Goal: Transaction & Acquisition: Purchase product/service

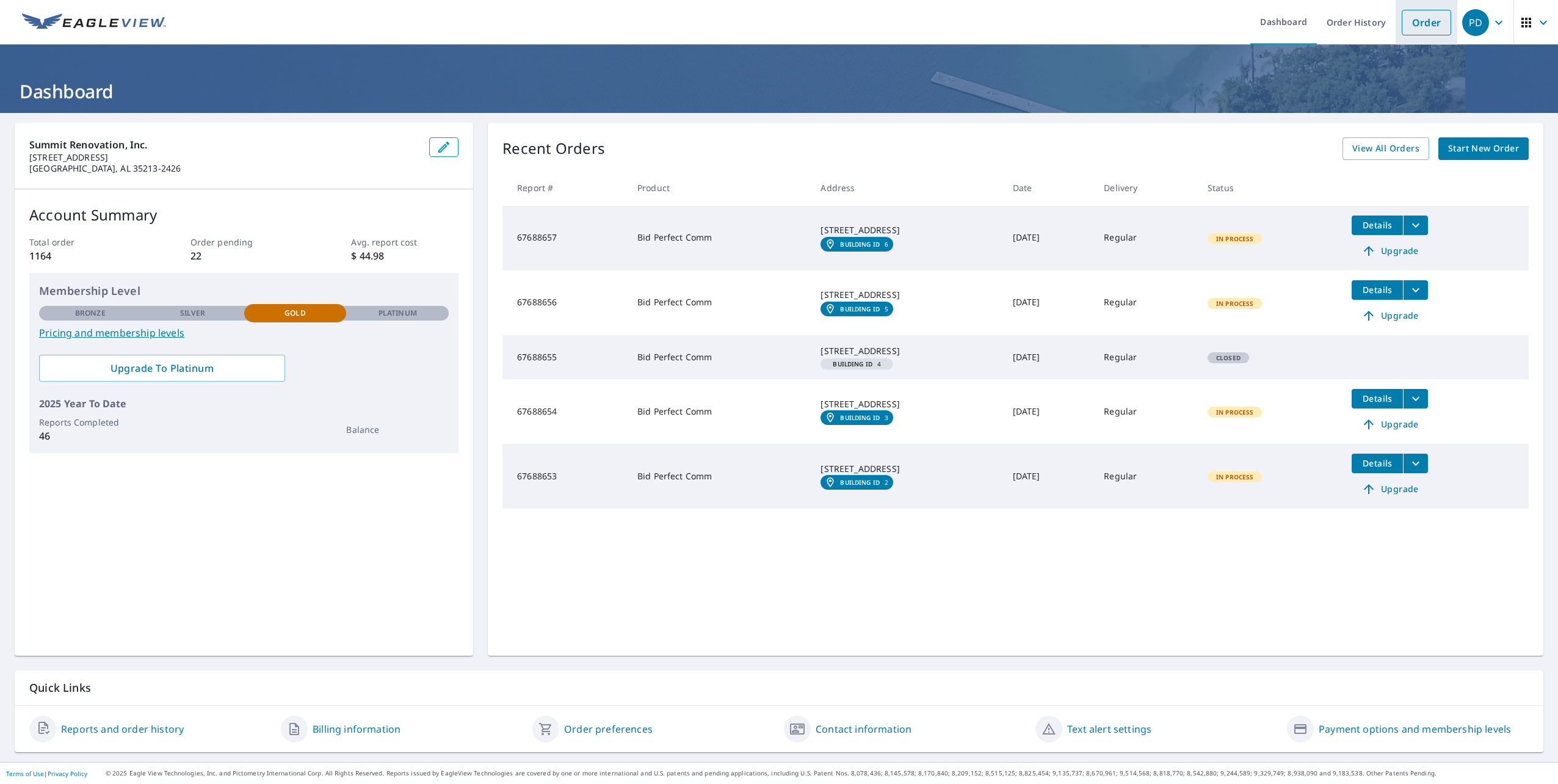
click at [1414, 21] on link "Order" at bounding box center [1426, 23] width 50 height 26
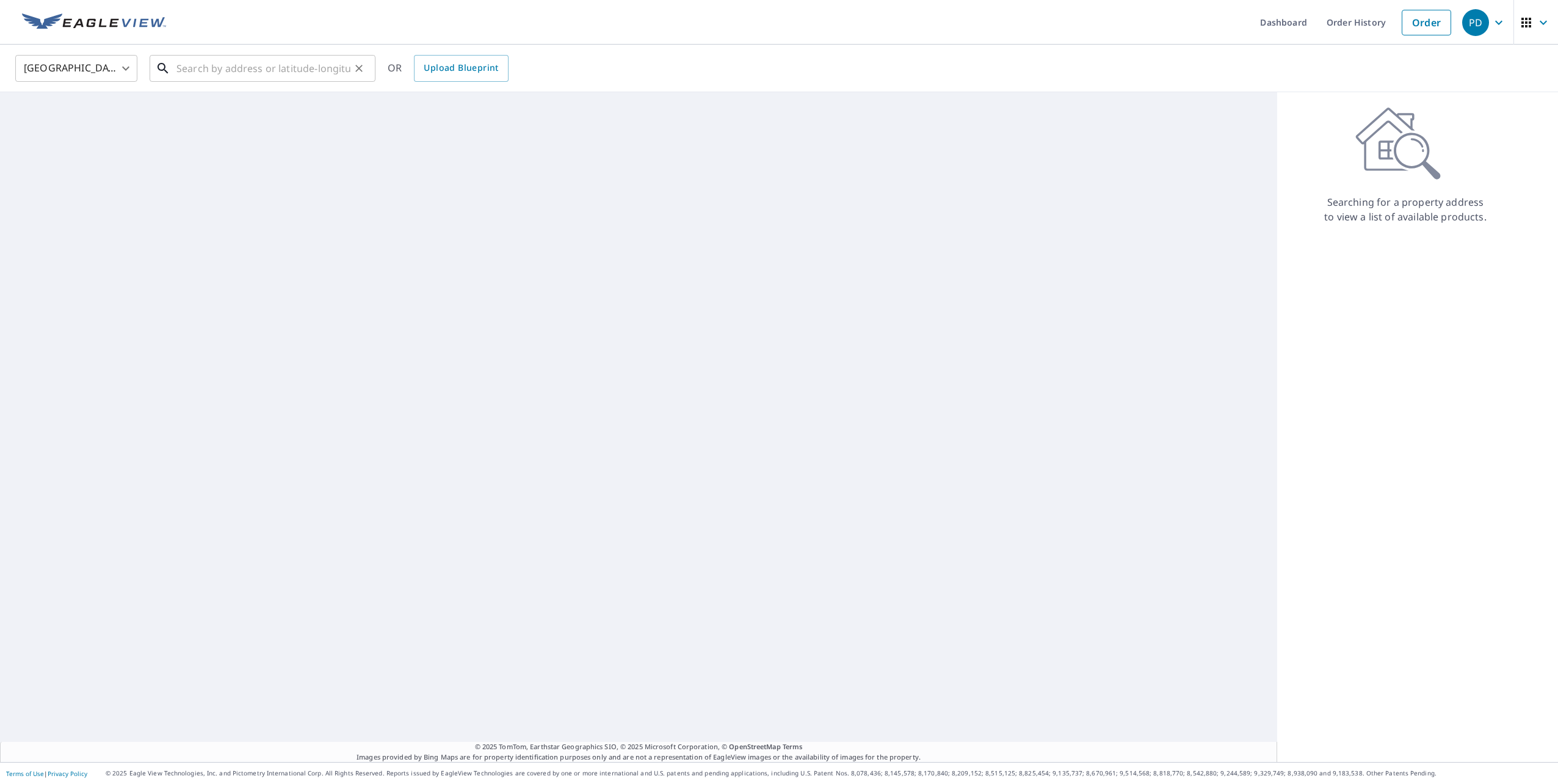
click at [283, 68] on input "text" at bounding box center [263, 69] width 174 height 34
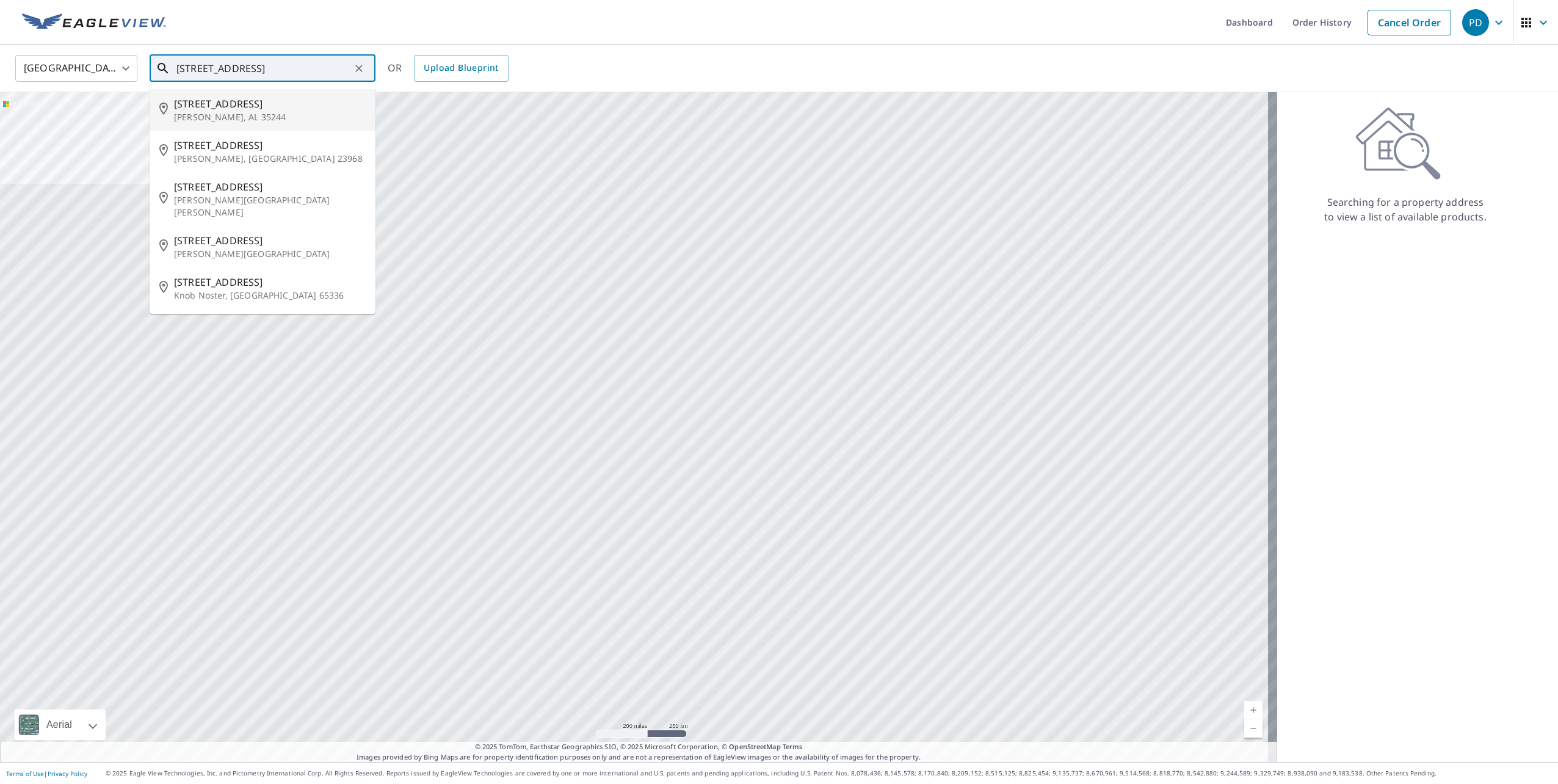
click at [245, 107] on span "[STREET_ADDRESS]" at bounding box center [269, 104] width 192 height 15
type input "[STREET_ADDRESS][PERSON_NAME]"
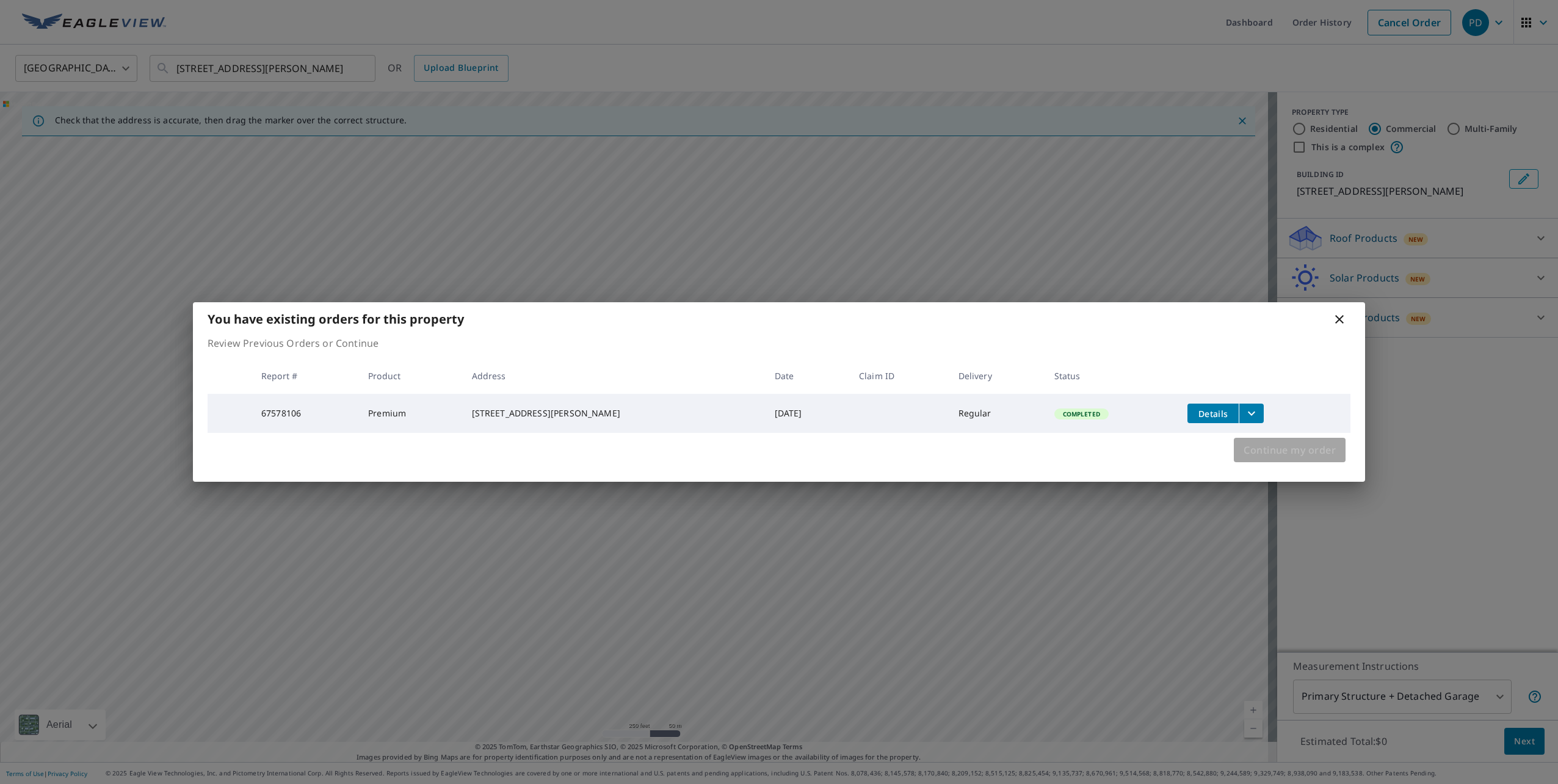
click at [1293, 452] on span "Continue my order" at bounding box center [1289, 450] width 92 height 17
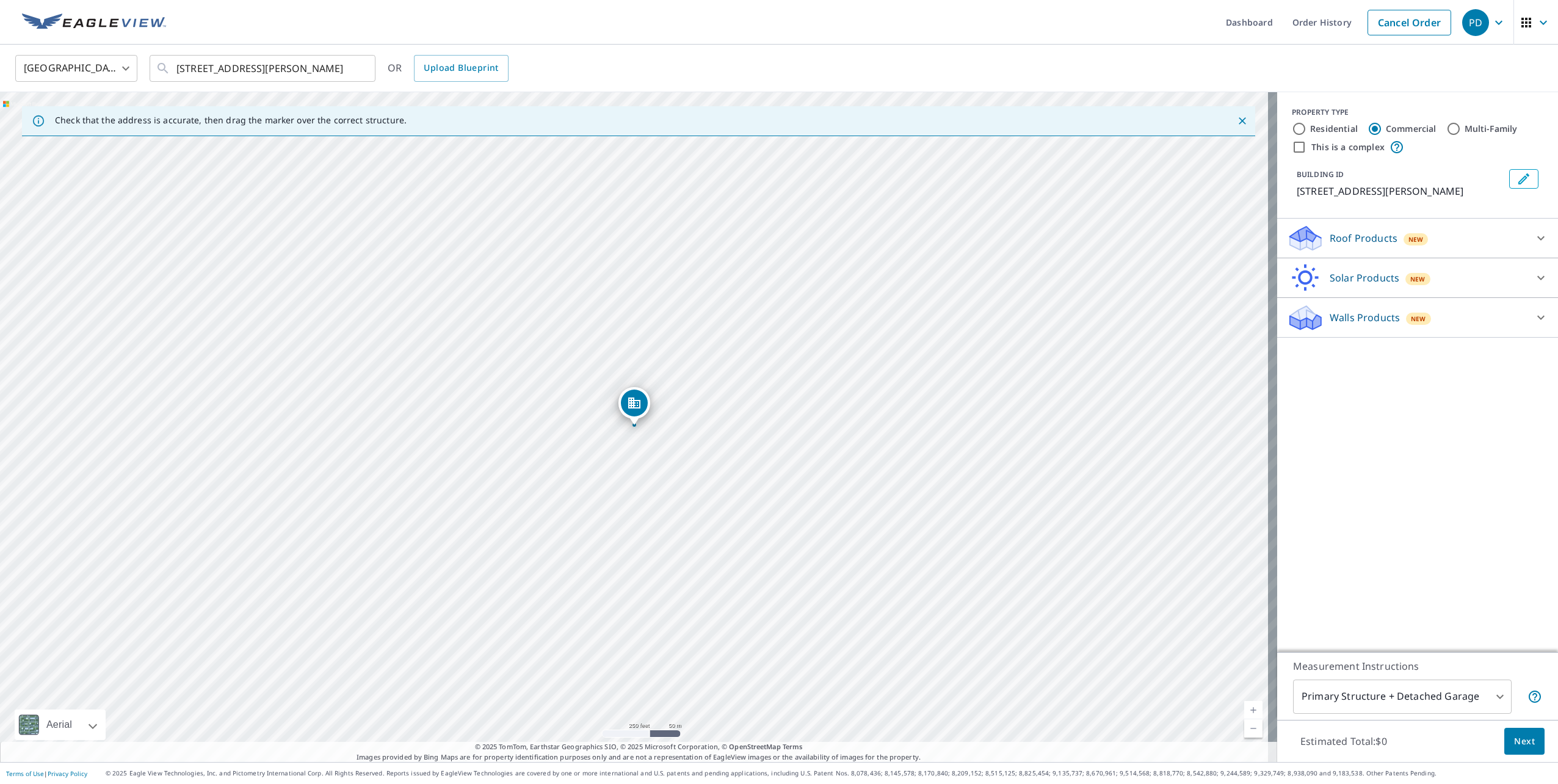
click at [639, 404] on icon "Dropped pin, building 1, Commercial property, 5759 Park Side Rd Hoover, AL 35244" at bounding box center [635, 403] width 12 height 11
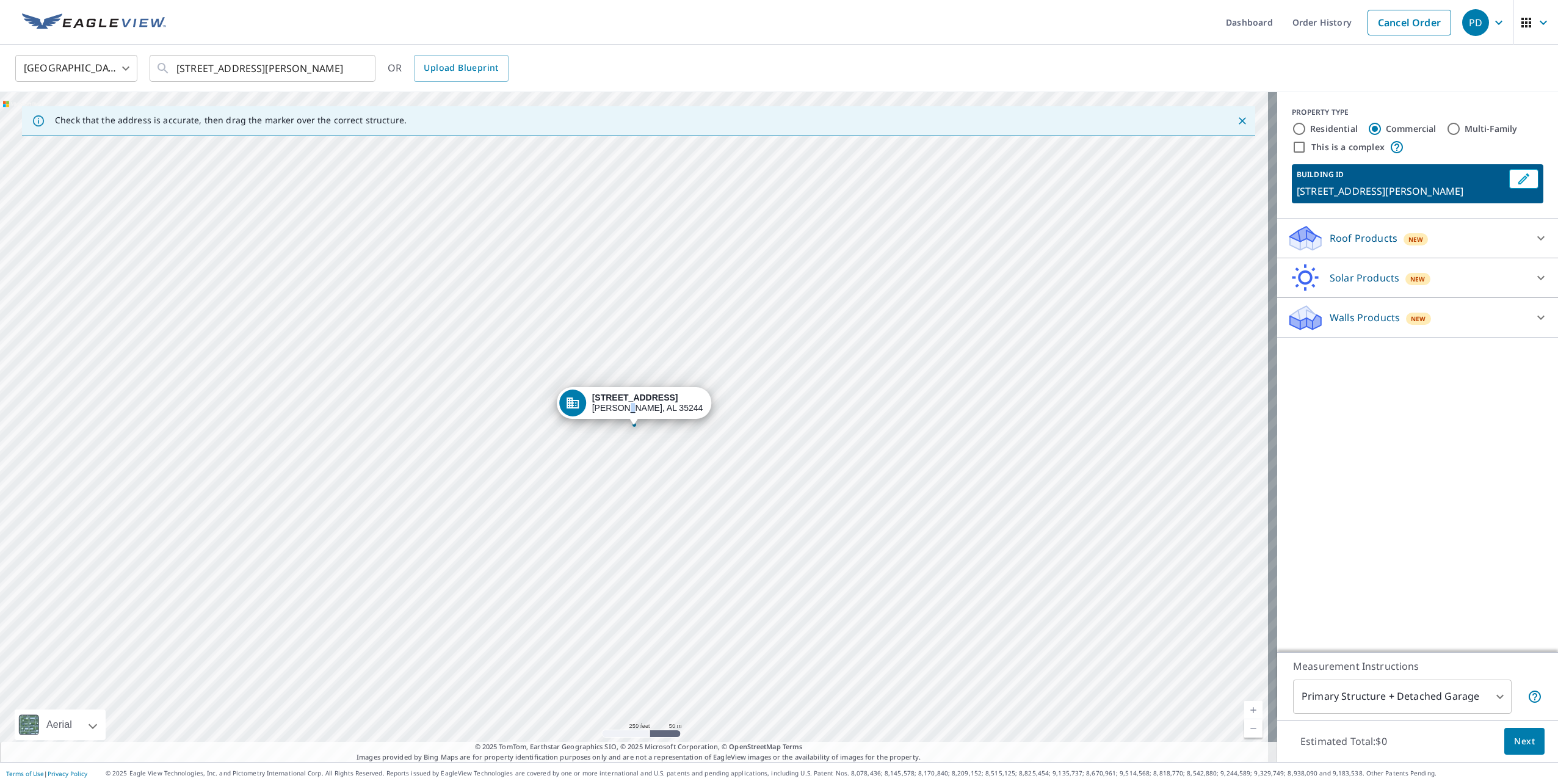
click at [639, 404] on div "[STREET_ADDRESS][PERSON_NAME]" at bounding box center [647, 403] width 111 height 21
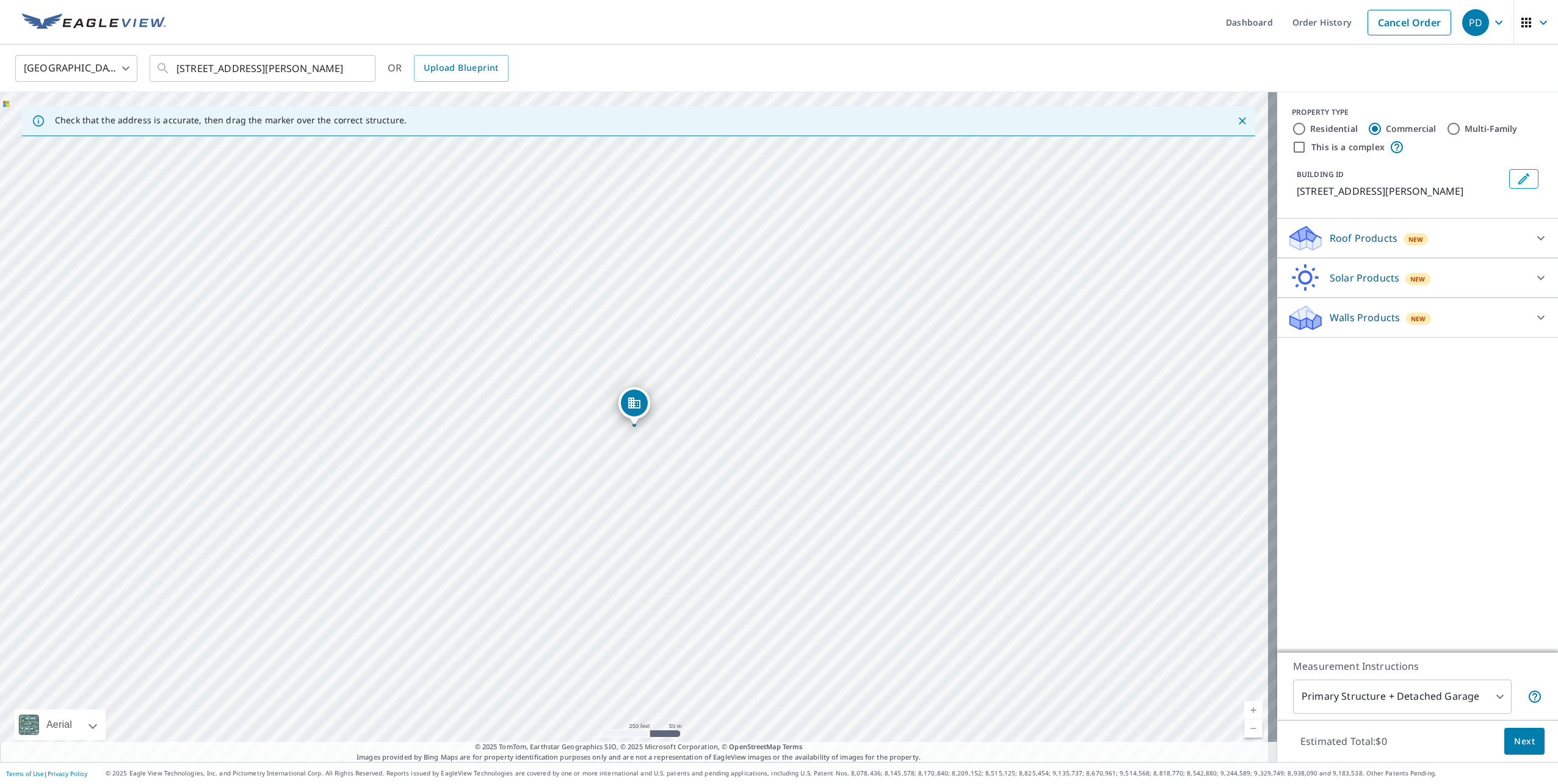
click at [1245, 708] on link "Current Level 17, Zoom In" at bounding box center [1254, 710] width 19 height 19
click at [1245, 708] on link "Current Level 18, Zoom In" at bounding box center [1254, 710] width 19 height 19
click at [1244, 733] on link "Current Level 19, Zoom Out" at bounding box center [1254, 729] width 19 height 19
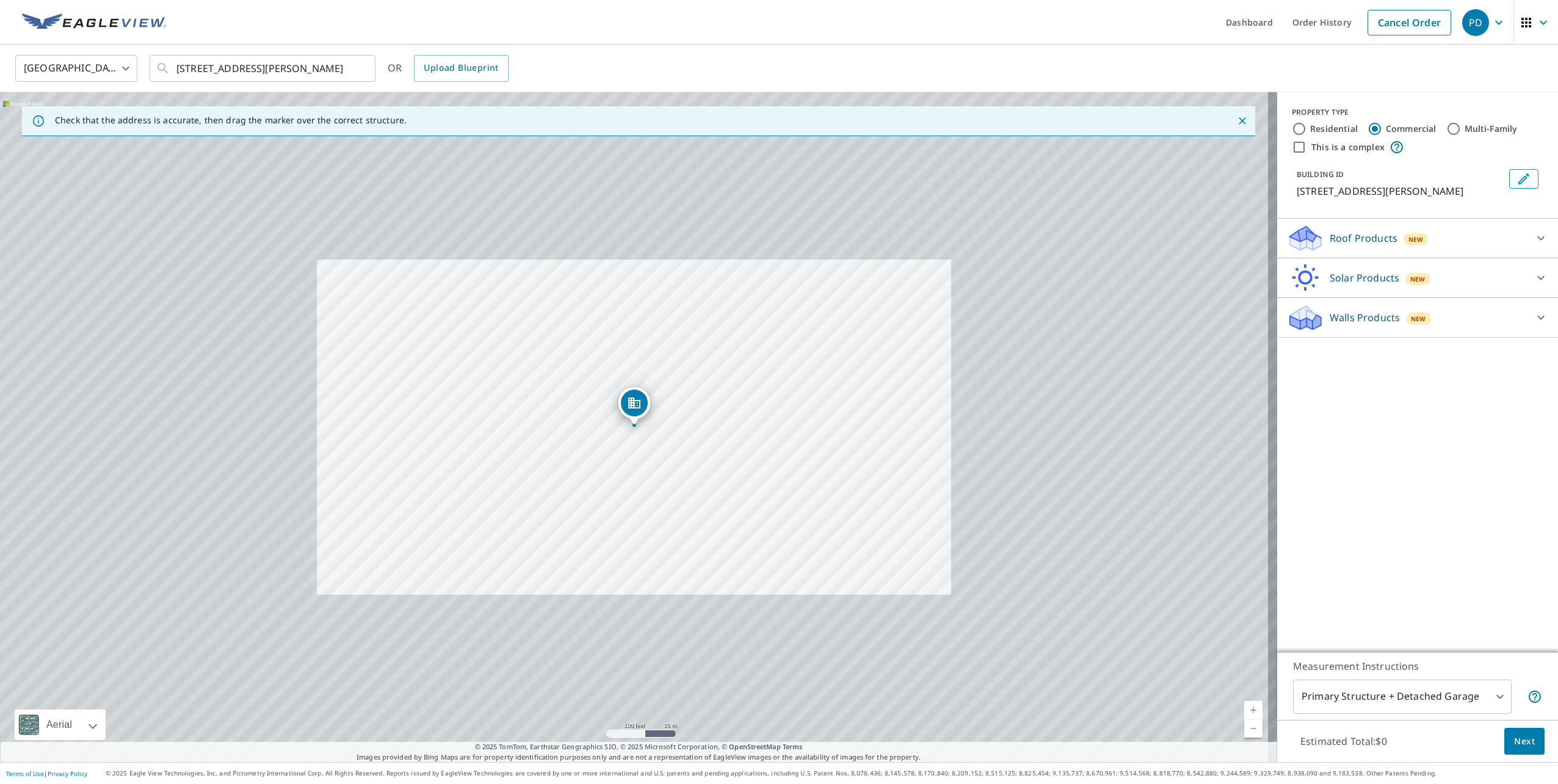
click at [1244, 733] on link "Current Level 18, Zoom Out" at bounding box center [1254, 729] width 19 height 19
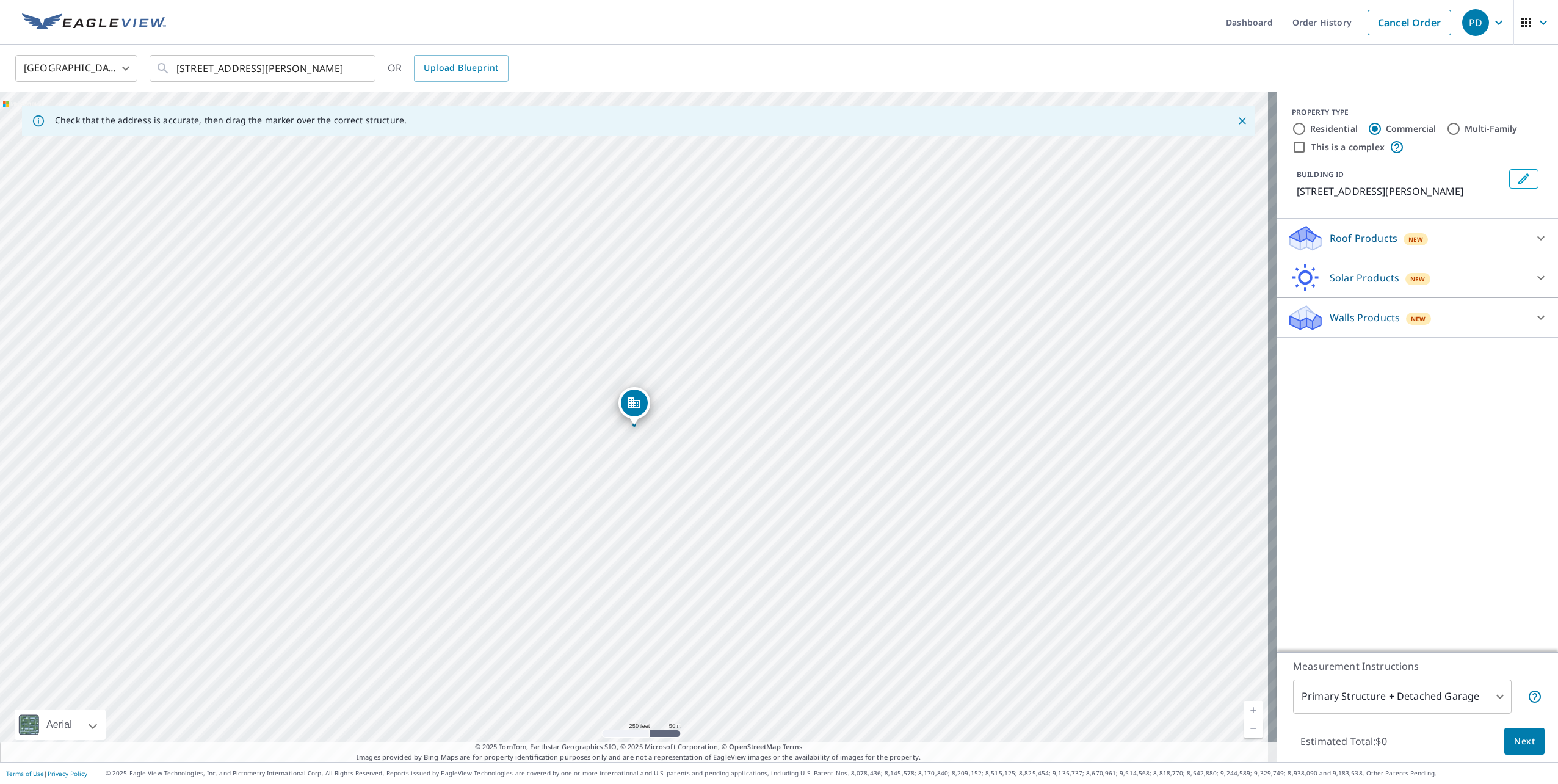
click at [1244, 733] on link "Current Level 17, Zoom Out" at bounding box center [1254, 729] width 19 height 19
click at [1244, 733] on link "Current Level 16, Zoom Out" at bounding box center [1254, 729] width 19 height 19
click at [1248, 730] on link "Current Level 15, Zoom Out" at bounding box center [1254, 729] width 19 height 19
